Goal: Find specific page/section: Find specific page/section

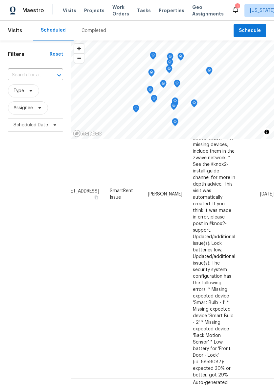
scroll to position [175, 52]
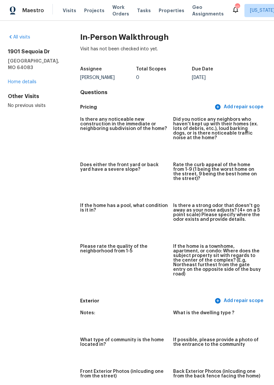
click at [20, 80] on link "Home details" at bounding box center [22, 82] width 29 height 5
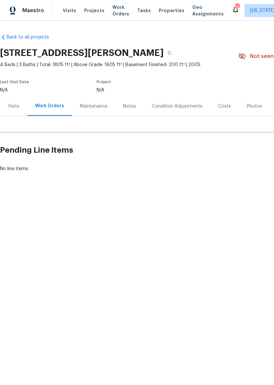
click at [5, 104] on div "Visits" at bounding box center [13, 105] width 27 height 19
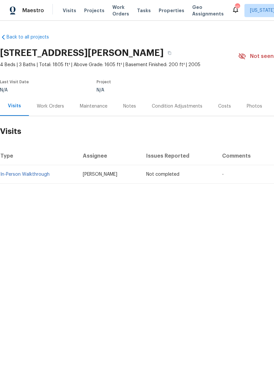
click at [135, 108] on div "Notes" at bounding box center [129, 106] width 13 height 7
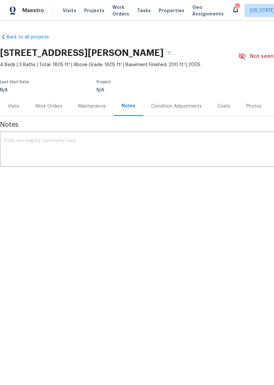
click at [15, 8] on img at bounding box center [13, 11] width 6 height 8
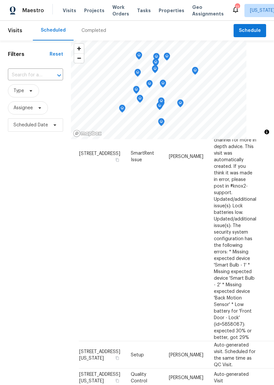
scroll to position [213, 0]
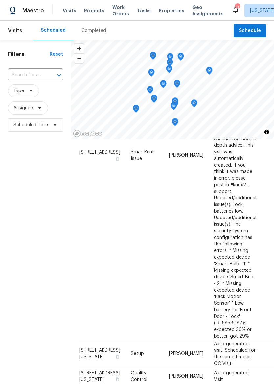
click at [167, 8] on span "Properties" at bounding box center [172, 10] width 26 height 7
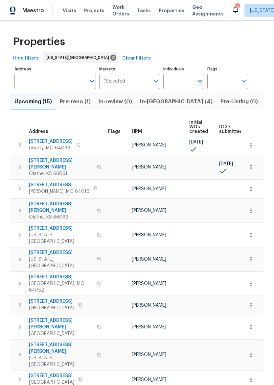
click at [155, 106] on span "In-reno (4)" at bounding box center [176, 101] width 73 height 9
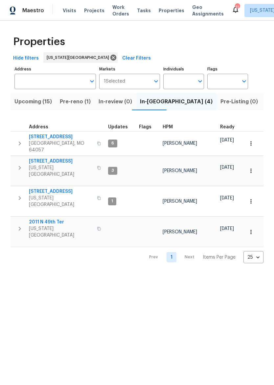
click at [233, 11] on icon at bounding box center [235, 10] width 5 height 7
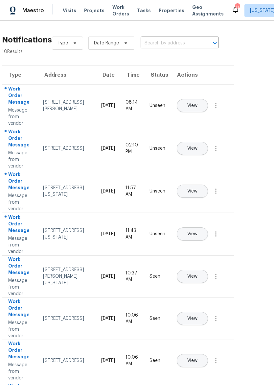
scroll to position [0, 20]
click at [24, 12] on span "Maestro" at bounding box center [33, 10] width 22 height 7
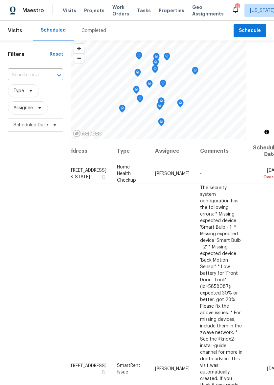
scroll to position [0, 13]
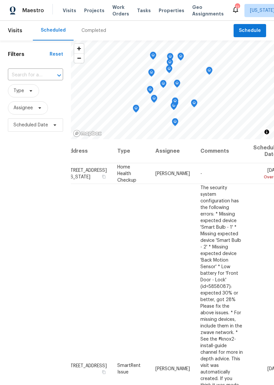
click at [164, 12] on span "Properties" at bounding box center [172, 10] width 26 height 7
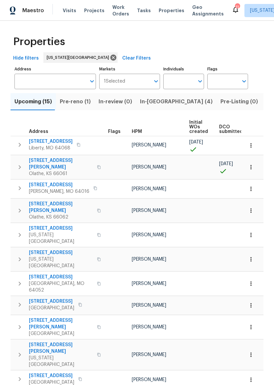
click at [150, 102] on span "In-reno (4)" at bounding box center [176, 101] width 73 height 9
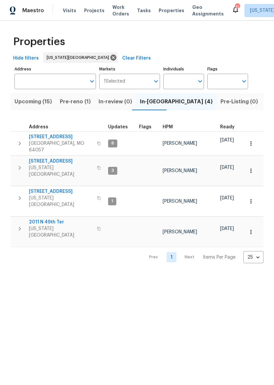
click at [16, 225] on icon "button" at bounding box center [20, 229] width 8 height 8
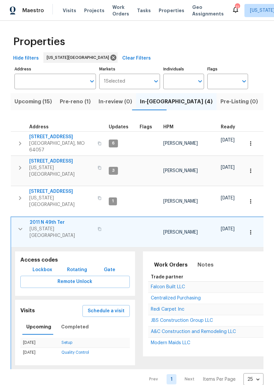
click at [37, 266] on span "Lockbox" at bounding box center [43, 270] width 20 height 8
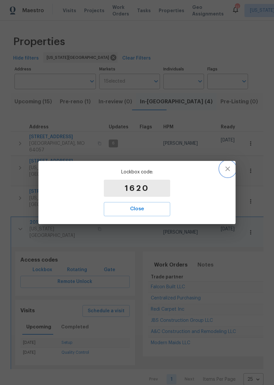
click at [223, 172] on button "button" at bounding box center [228, 169] width 16 height 16
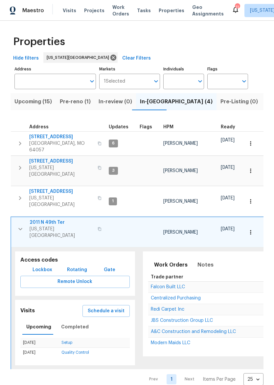
click at [72, 102] on span "Pre-reno (1)" at bounding box center [75, 101] width 31 height 9
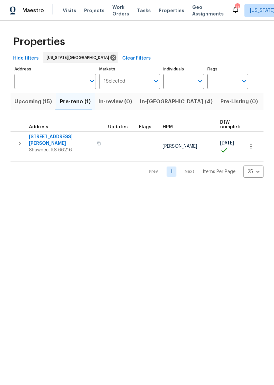
click at [19, 143] on icon "button" at bounding box center [20, 143] width 8 height 8
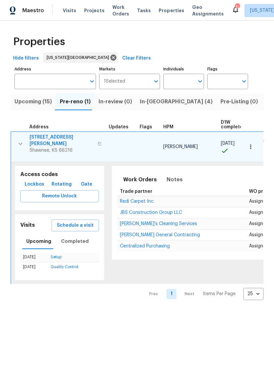
click at [28, 180] on span "Lockbox" at bounding box center [35, 184] width 20 height 8
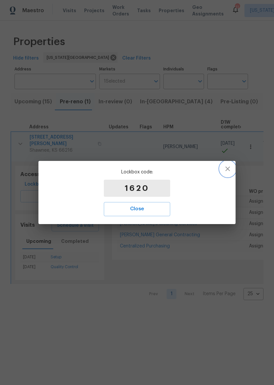
click at [228, 172] on icon "button" at bounding box center [228, 169] width 8 height 8
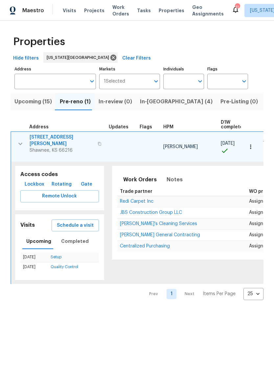
click at [15, 10] on img at bounding box center [13, 11] width 6 height 8
